Goal: Check status: Check status

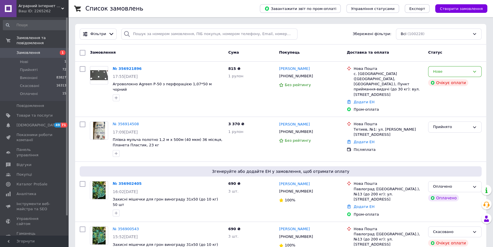
click at [32, 50] on span "Замовлення" at bounding box center [29, 52] width 24 height 5
click at [36, 246] on span "Згорнути" at bounding box center [34, 240] width 68 height 11
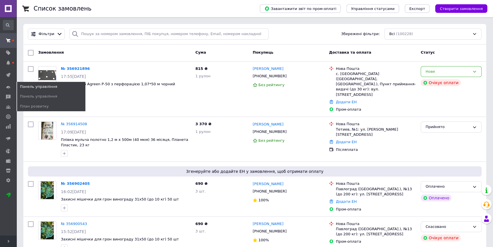
click at [28, 85] on span "Панель управління" at bounding box center [51, 87] width 68 height 10
click at [28, 84] on span "Панель управління" at bounding box center [38, 86] width 37 height 5
click at [27, 94] on link "Панель управління" at bounding box center [51, 96] width 68 height 10
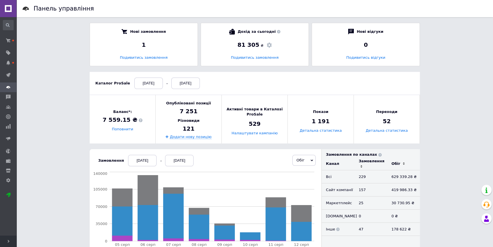
click at [135, 159] on div "[DATE]" at bounding box center [142, 160] width 28 height 11
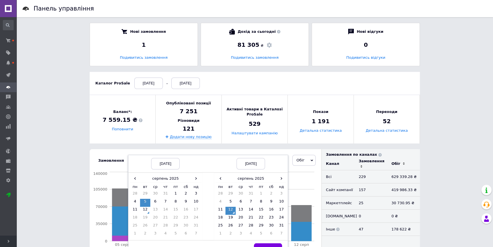
click at [155, 165] on div "[DATE]" at bounding box center [165, 163] width 28 height 11
click at [165, 179] on th "серпень 2025" at bounding box center [165, 178] width 51 height 9
click at [132, 183] on td "Січ" at bounding box center [139, 189] width 18 height 14
click at [153, 192] on td "1" at bounding box center [155, 194] width 10 height 8
click at [270, 246] on span "Вибрати" at bounding box center [268, 249] width 17 height 4
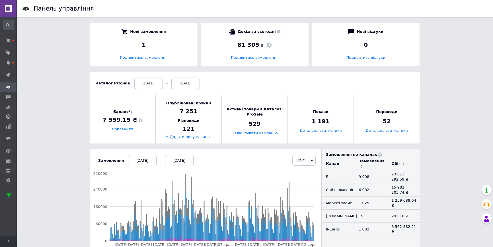
click at [154, 162] on div "[DATE] [DATE]" at bounding box center [160, 160] width 65 height 11
click at [148, 161] on div "[DATE]" at bounding box center [142, 160] width 28 height 11
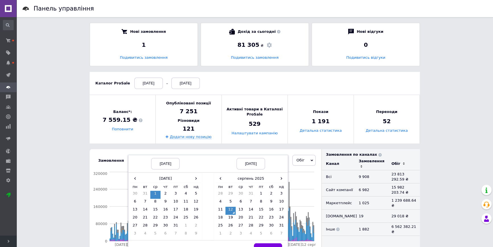
click at [164, 165] on div "[DATE]" at bounding box center [165, 163] width 28 height 11
click at [164, 179] on th "[DATE]" at bounding box center [165, 178] width 51 height 9
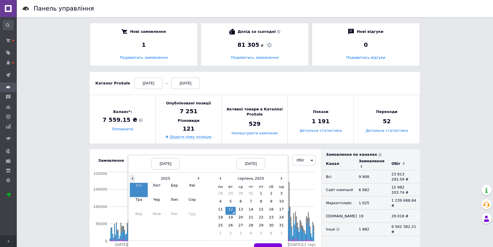
click at [130, 177] on span "‹" at bounding box center [132, 178] width 5 height 8
click at [134, 185] on td "Січ" at bounding box center [139, 189] width 18 height 14
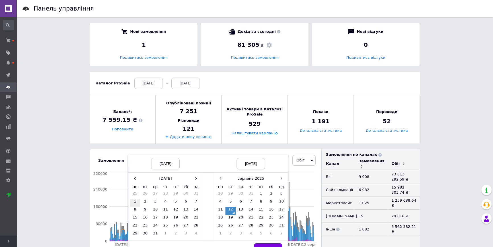
click at [132, 200] on td "1" at bounding box center [135, 202] width 10 height 8
click at [248, 175] on th "серпень 2025" at bounding box center [250, 178] width 51 height 9
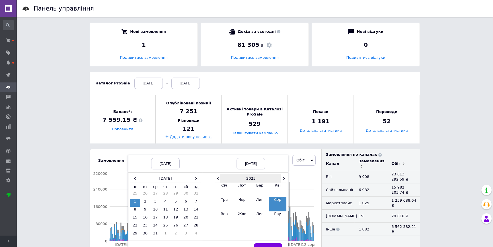
click at [241, 176] on th "2025" at bounding box center [250, 178] width 61 height 9
click at [241, 202] on td "2024" at bounding box center [242, 204] width 18 height 14
click at [272, 200] on td "Сер" at bounding box center [278, 204] width 18 height 14
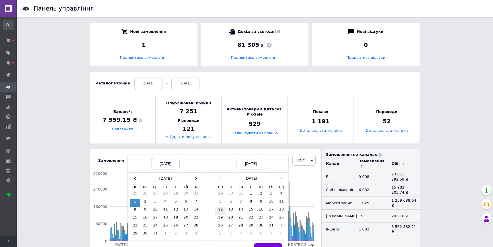
click at [216, 210] on td "12" at bounding box center [220, 210] width 10 height 8
click at [270, 244] on button "Вибрати" at bounding box center [268, 248] width 28 height 11
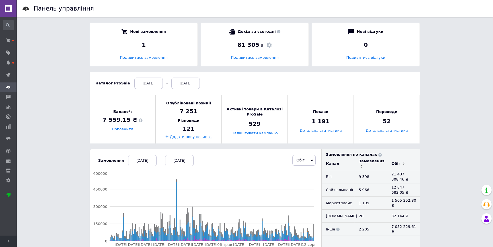
click at [145, 162] on div "[DATE]" at bounding box center [142, 160] width 28 height 11
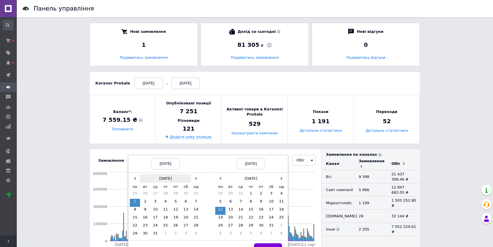
click at [160, 179] on th "[DATE]" at bounding box center [165, 178] width 51 height 9
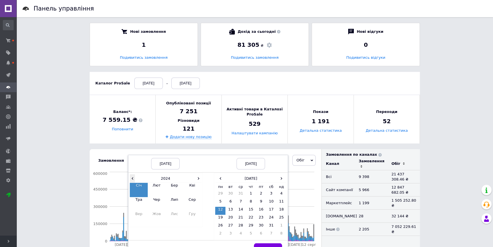
click at [130, 180] on span "‹" at bounding box center [132, 178] width 5 height 8
click at [134, 184] on td "Січ" at bounding box center [139, 189] width 18 height 14
click at [192, 191] on td "1" at bounding box center [196, 194] width 10 height 8
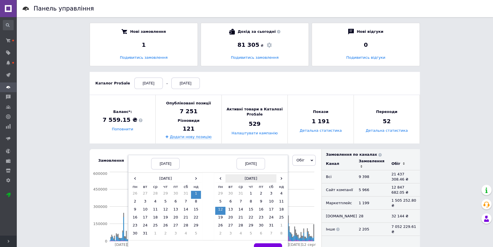
click at [259, 176] on th "[DATE]" at bounding box center [250, 178] width 51 height 9
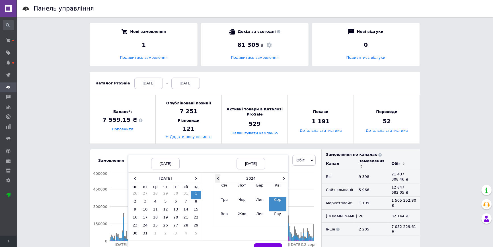
click at [215, 180] on span "‹" at bounding box center [217, 178] width 5 height 8
click at [273, 197] on td "Сер" at bounding box center [278, 204] width 18 height 14
click at [266, 201] on td "12" at bounding box center [271, 202] width 10 height 8
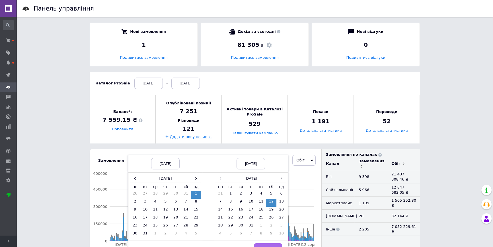
click at [268, 243] on button "Вибрати" at bounding box center [268, 248] width 28 height 11
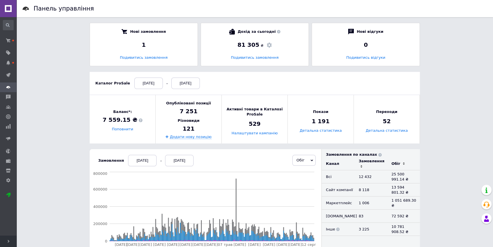
click at [147, 162] on div "[DATE]" at bounding box center [142, 160] width 28 height 11
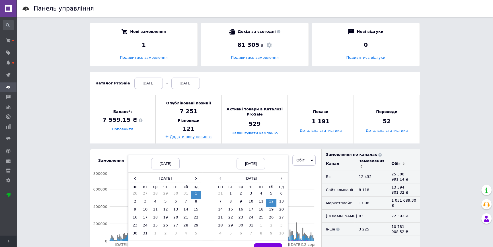
click at [132, 182] on th "пн" at bounding box center [135, 186] width 10 height 8
click at [130, 179] on span "‹" at bounding box center [135, 178] width 10 height 8
click at [165, 192] on td "1" at bounding box center [166, 194] width 10 height 8
click at [241, 180] on th "[DATE]" at bounding box center [250, 178] width 51 height 9
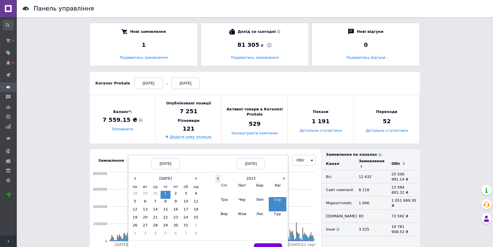
click at [215, 177] on span "‹" at bounding box center [217, 178] width 5 height 8
click at [155, 178] on th "[DATE]" at bounding box center [165, 178] width 51 height 9
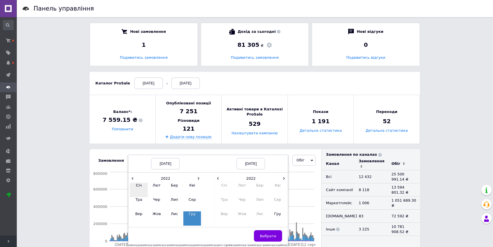
click at [135, 185] on td "Січ" at bounding box center [139, 189] width 18 height 14
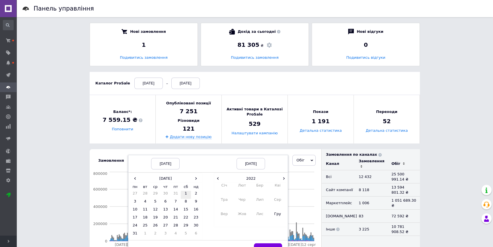
click at [181, 194] on td "1" at bounding box center [186, 194] width 10 height 8
click at [274, 199] on td "Сер" at bounding box center [278, 204] width 18 height 14
click at [258, 209] on td "12" at bounding box center [261, 210] width 10 height 8
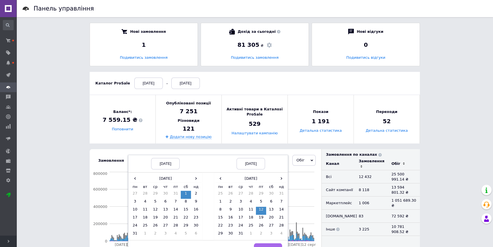
click at [265, 246] on span "Вибрати" at bounding box center [268, 249] width 17 height 4
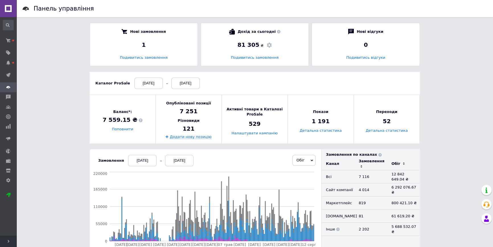
click at [10, 10] on link at bounding box center [8, 8] width 17 height 17
